Goal: Task Accomplishment & Management: Use online tool/utility

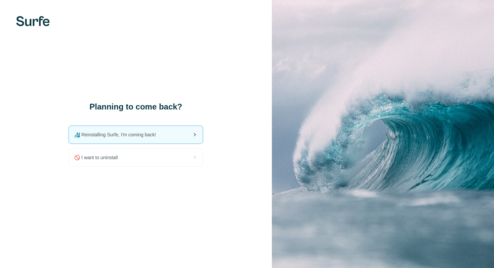
click at [137, 138] on span "🏄🏻‍♂️ Reinstalling Surfe, I'm coming back!" at bounding box center [117, 134] width 87 height 7
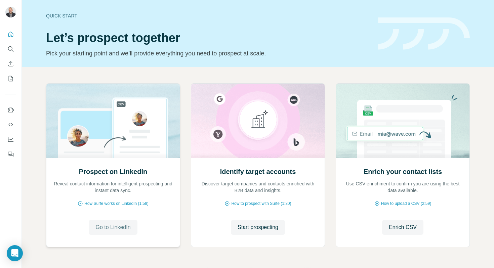
click at [123, 228] on span "Go to LinkedIn" at bounding box center [112, 228] width 35 height 8
